Goal: Transaction & Acquisition: Purchase product/service

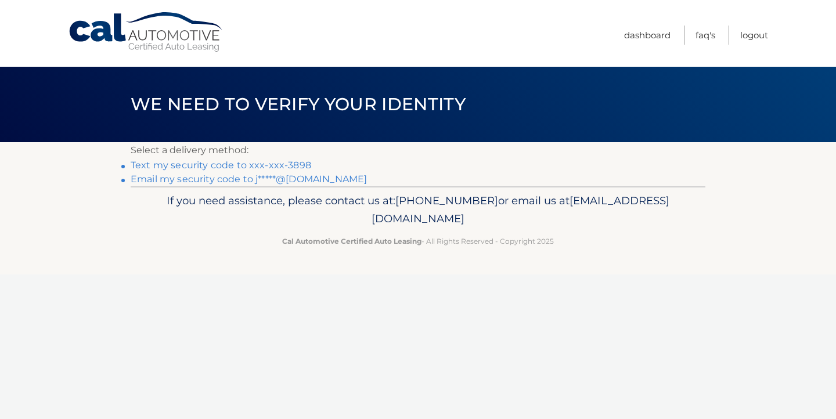
click at [289, 167] on link "Text my security code to xxx-xxx-3898" at bounding box center [221, 165] width 181 height 11
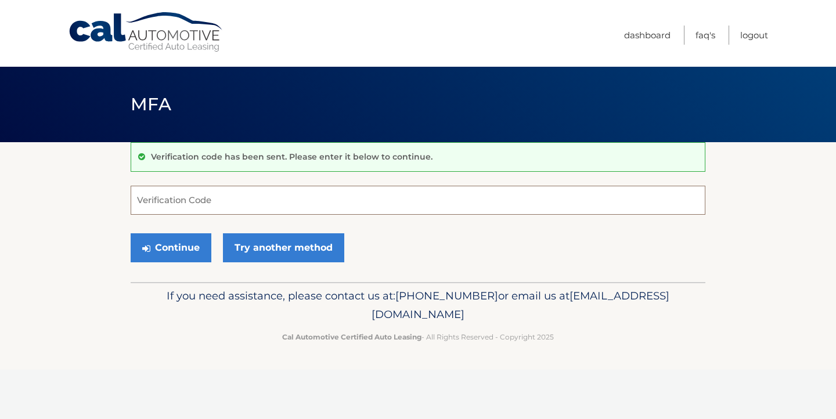
click at [206, 205] on input "Verification Code" at bounding box center [418, 200] width 575 height 29
type input "323731"
click at [171, 247] on button "Continue" at bounding box center [171, 247] width 81 height 29
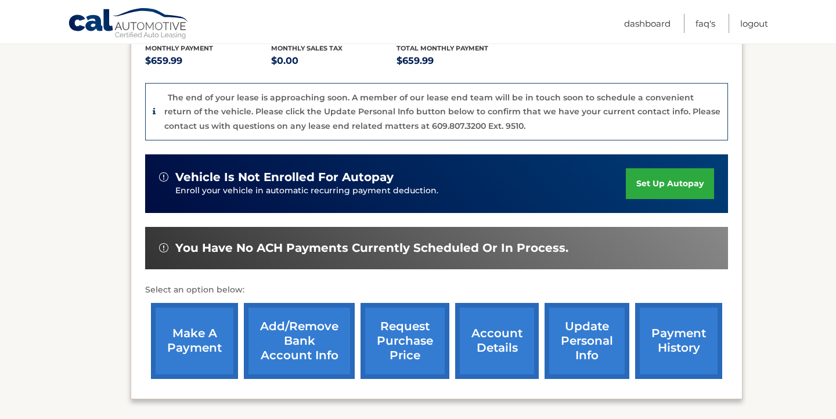
scroll to position [283, 0]
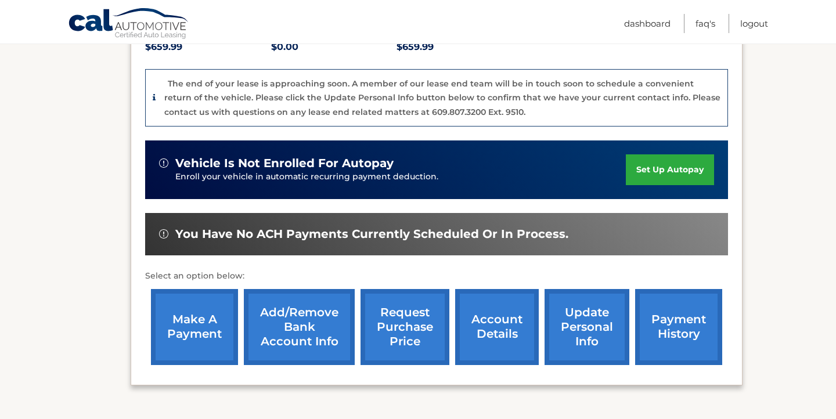
click at [199, 307] on link "make a payment" at bounding box center [194, 327] width 87 height 76
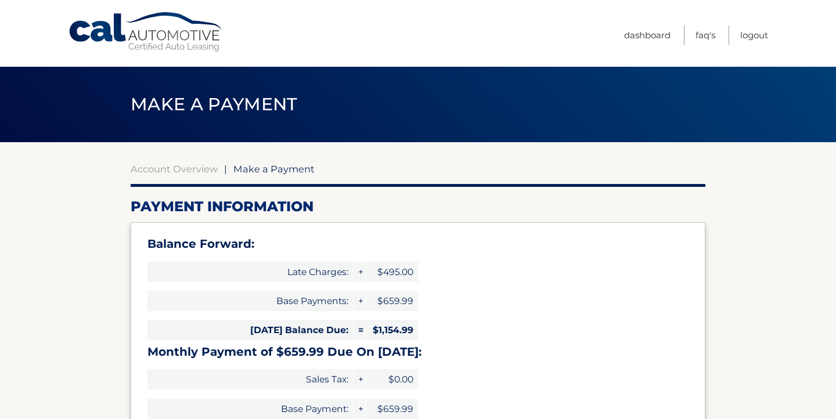
select select "ODBmY2U2MmEtYTRkNy00MWRiLWJkNTMtNTNmNTc2ZGY0MDJj"
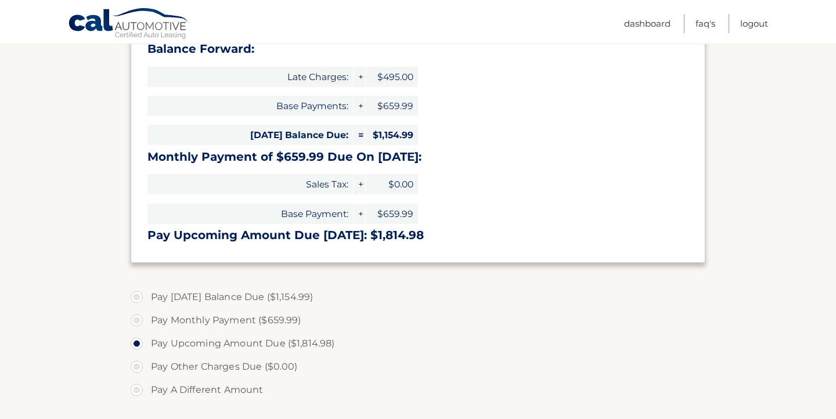
scroll to position [204, 0]
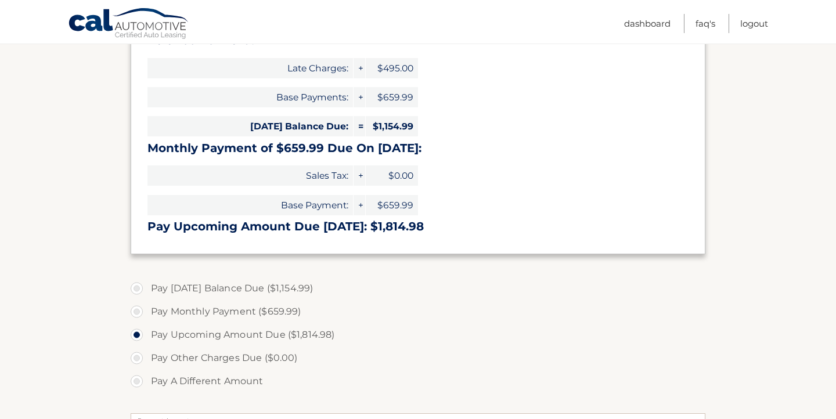
click at [137, 308] on label "Pay Monthly Payment ($659.99)" at bounding box center [418, 311] width 575 height 23
click at [137, 308] on input "Pay Monthly Payment ($659.99)" at bounding box center [141, 309] width 12 height 19
radio input "true"
type input "659.99"
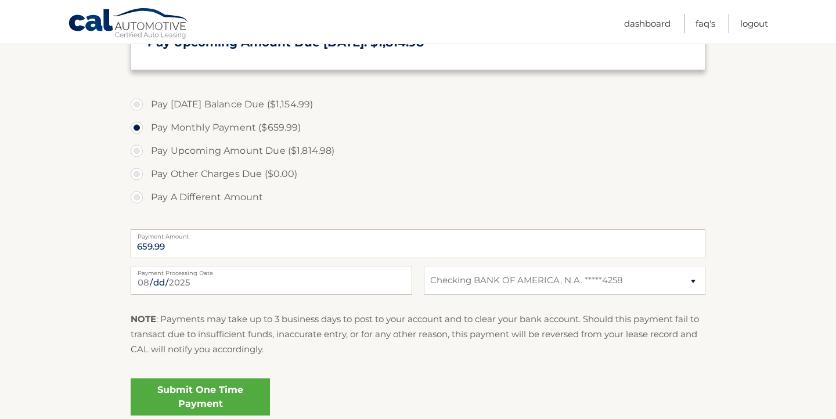
scroll to position [390, 0]
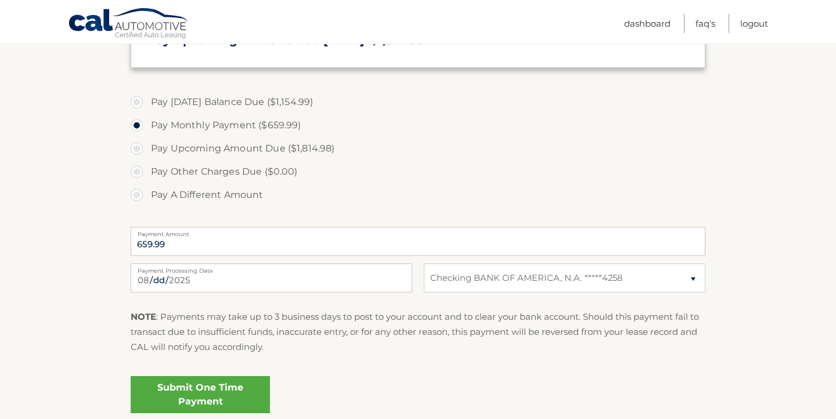
click at [214, 391] on link "Submit One Time Payment" at bounding box center [200, 394] width 139 height 37
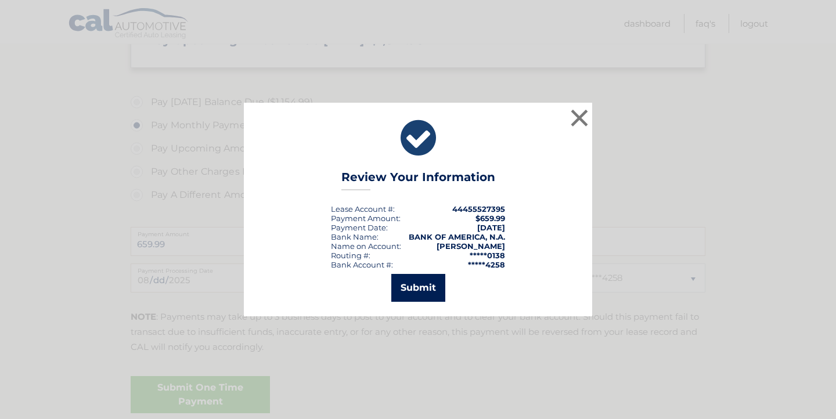
click at [414, 288] on button "Submit" at bounding box center [418, 288] width 54 height 28
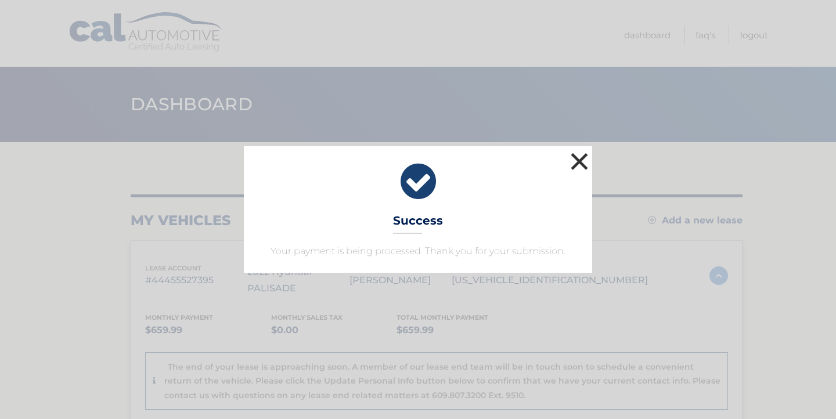
click at [582, 162] on button "×" at bounding box center [579, 161] width 23 height 23
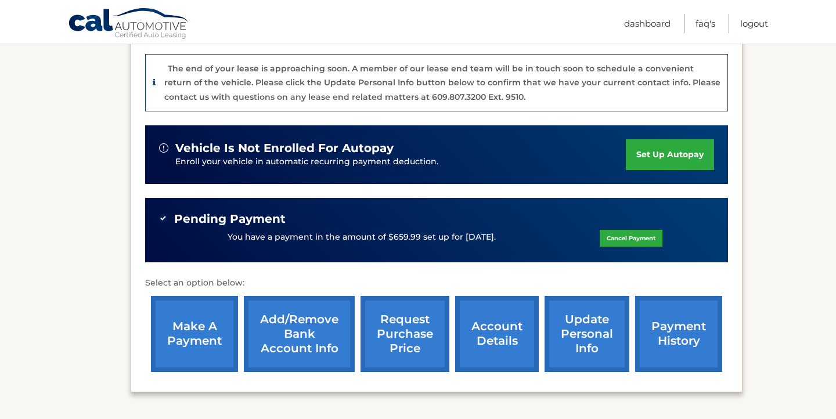
scroll to position [300, 0]
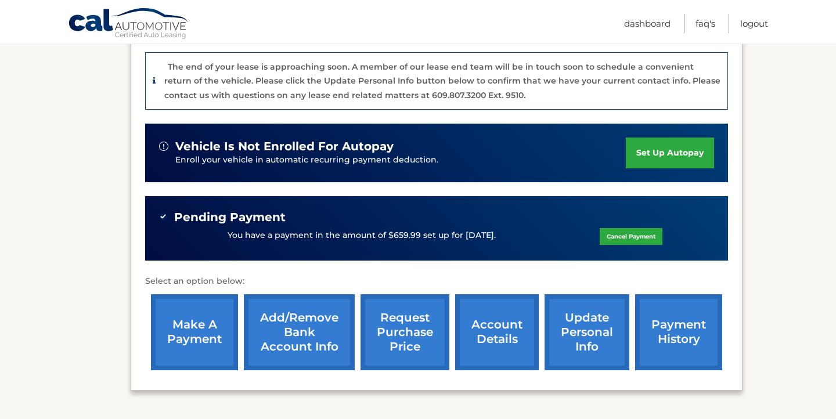
click at [208, 316] on link "make a payment" at bounding box center [194, 332] width 87 height 76
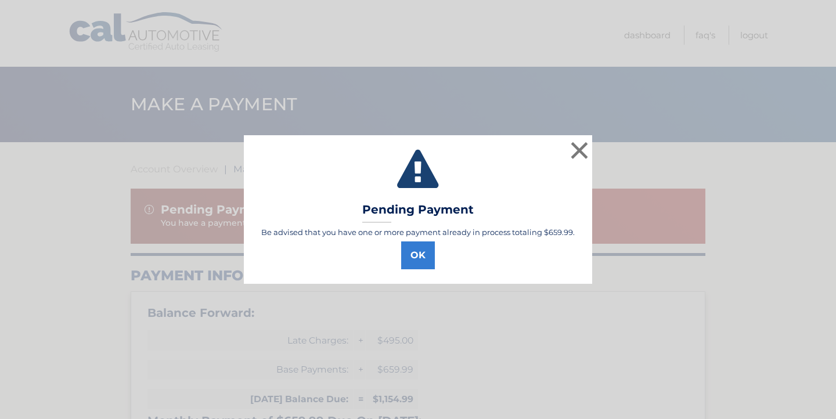
select select "ODBmY2U2MmEtYTRkNy00MWRiLWJkNTMtNTNmNTc2ZGY0MDJj"
click at [576, 150] on button "×" at bounding box center [579, 150] width 23 height 23
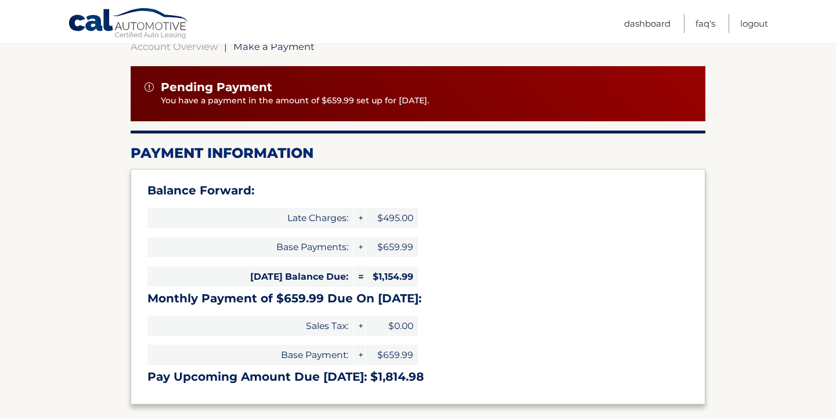
scroll to position [124, 0]
